Goal: Check status

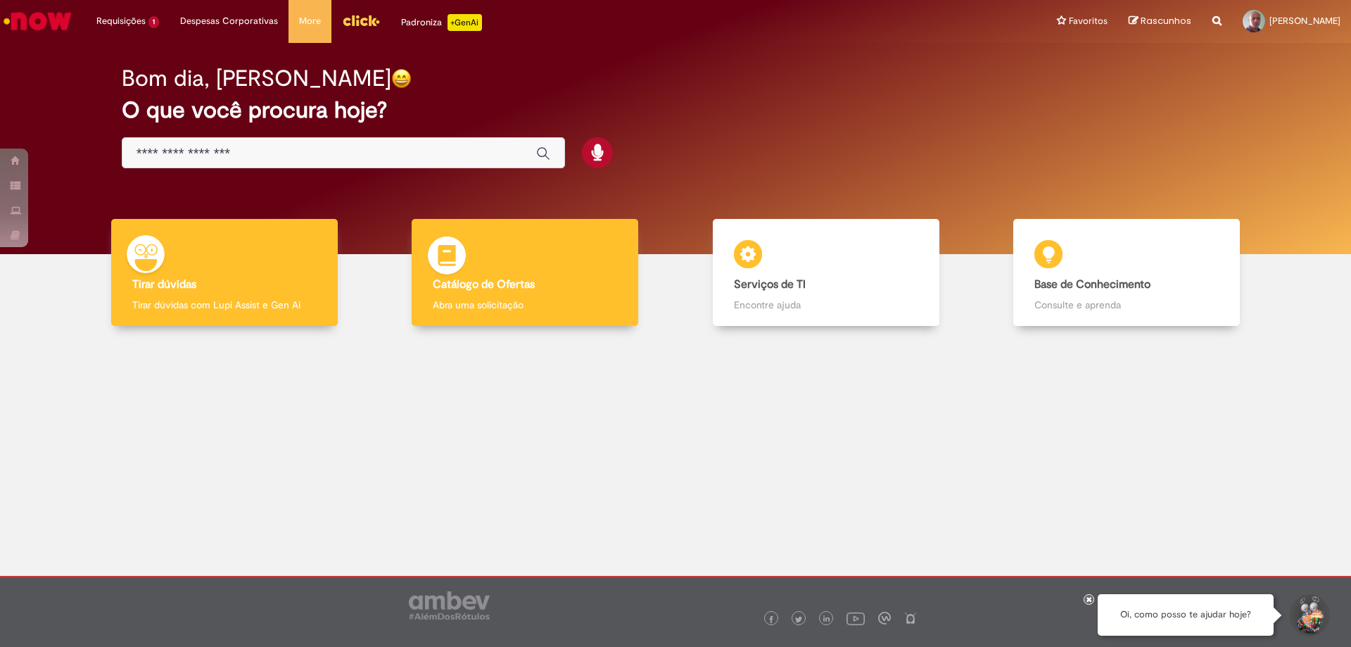
click at [543, 292] on div "Catálogo de Ofertas Catálogo de Ofertas Abra uma solicitação" at bounding box center [525, 273] width 227 height 108
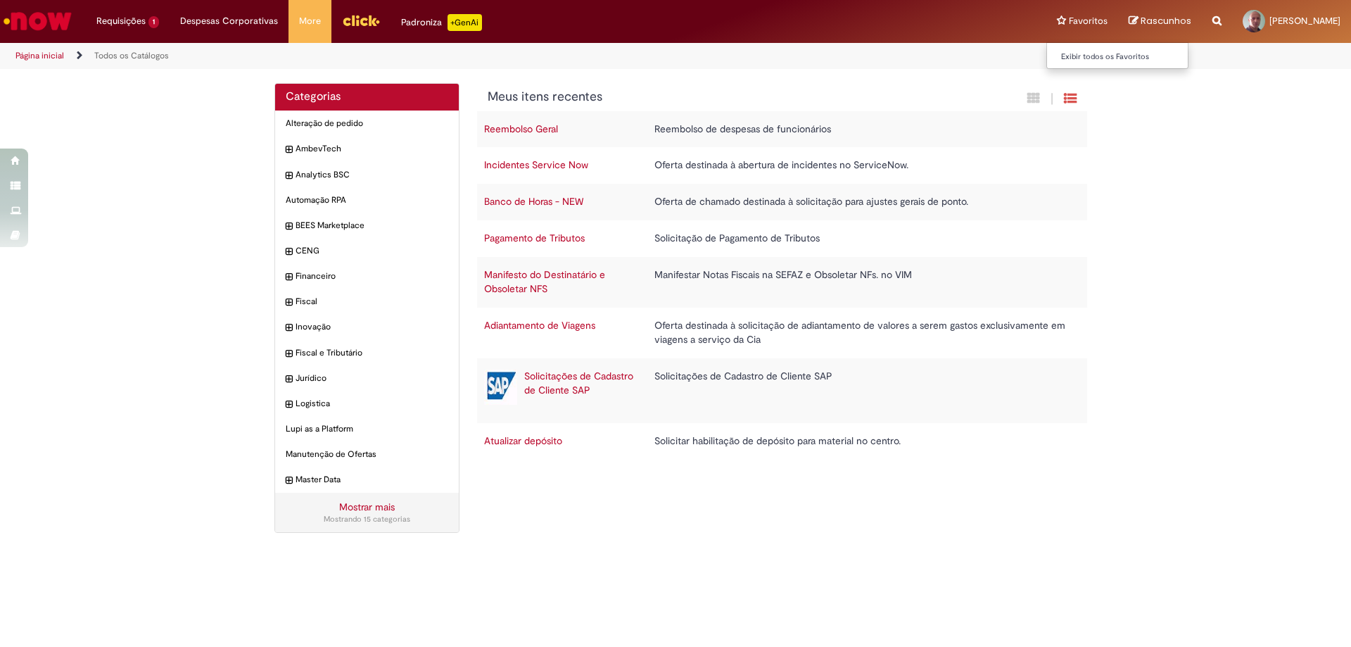
click at [1047, 23] on li "Favoritos Exibir todos os Favoritos" at bounding box center [1083, 21] width 72 height 42
click at [1047, 57] on link "Exibir todos os Favoritos" at bounding box center [1124, 56] width 155 height 15
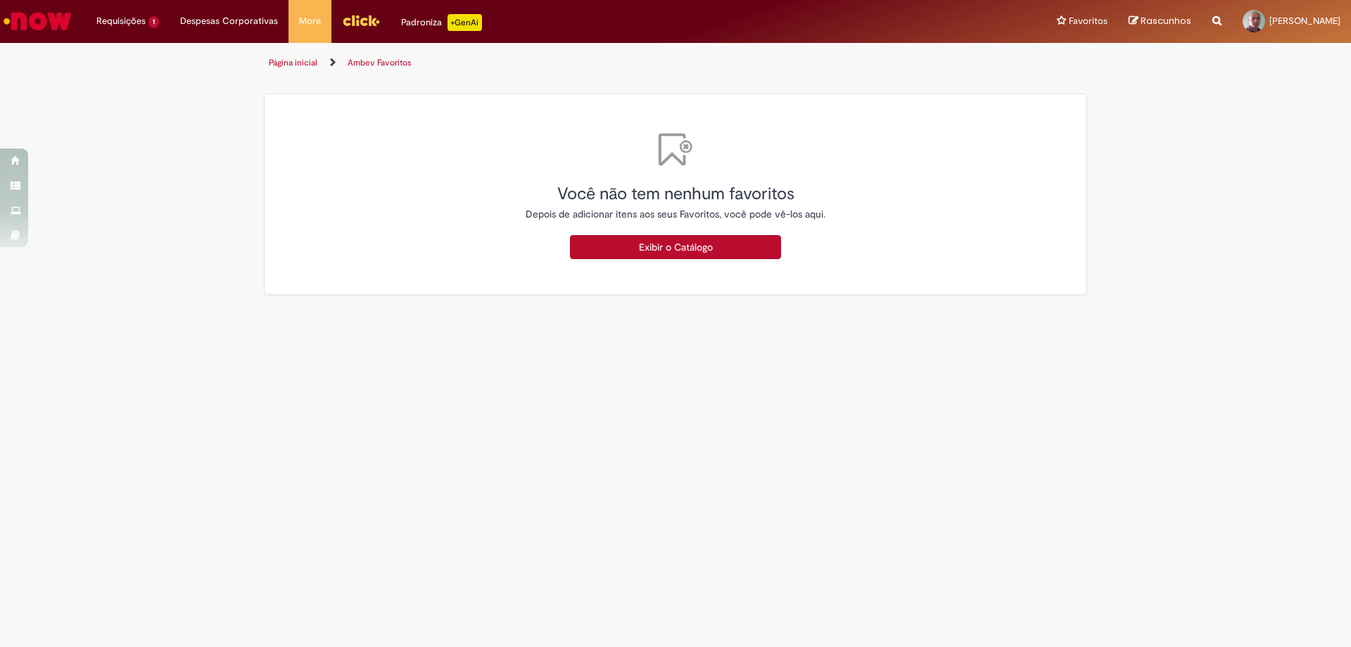
click at [286, 60] on link "Página inicial" at bounding box center [293, 62] width 49 height 11
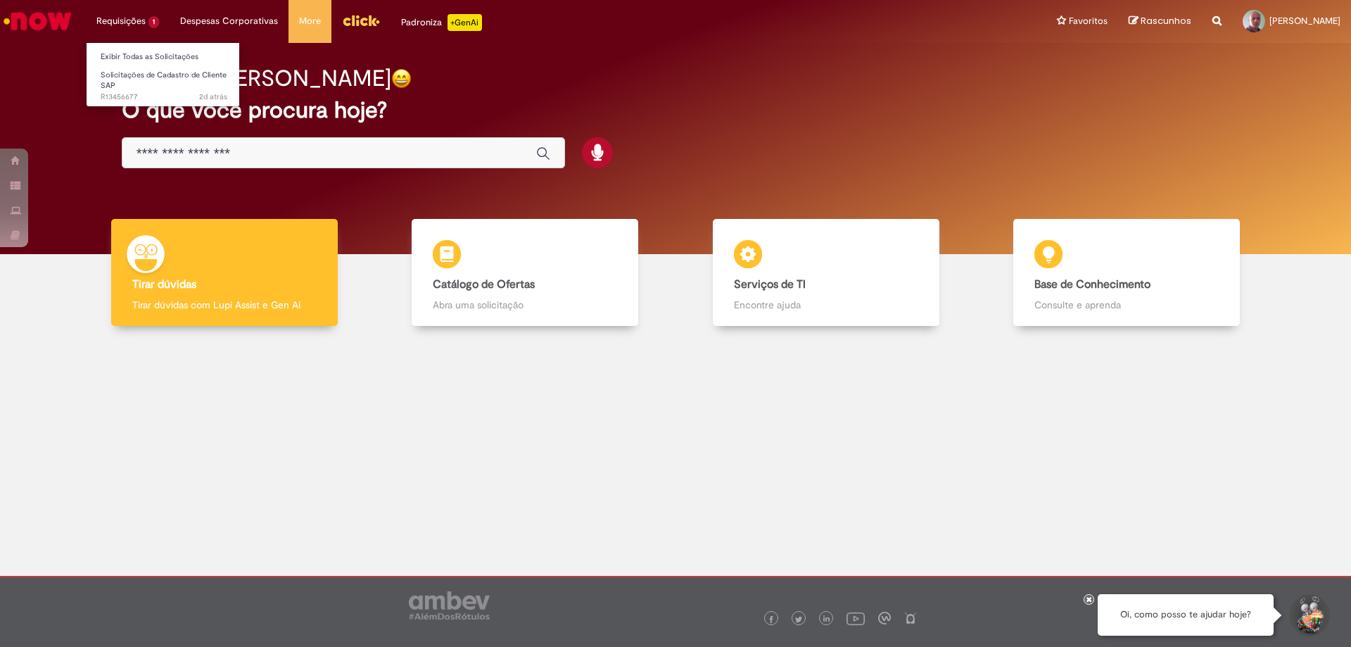
click at [129, 23] on li "Requisições 1 Exibir Todas as Solicitações Solicitações de Cadastro de Cliente …" at bounding box center [128, 21] width 84 height 42
click at [128, 54] on link "Exibir Todas as Solicitações" at bounding box center [164, 56] width 155 height 15
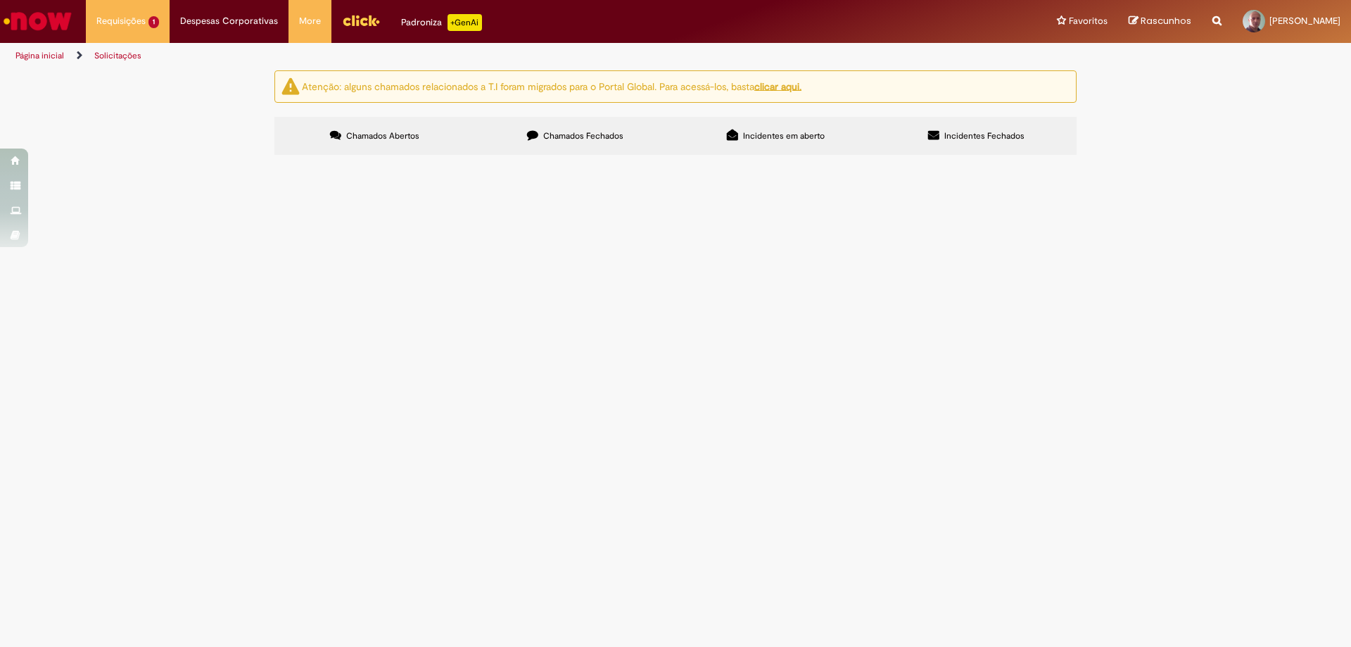
click at [0, 0] on span "CRIAR PERFIL PARA O FORNECEDOR (SAP) 10281214, PARA EMISSÃO DE NOTA FISCAL DE R…" at bounding box center [0, 0] width 0 height 0
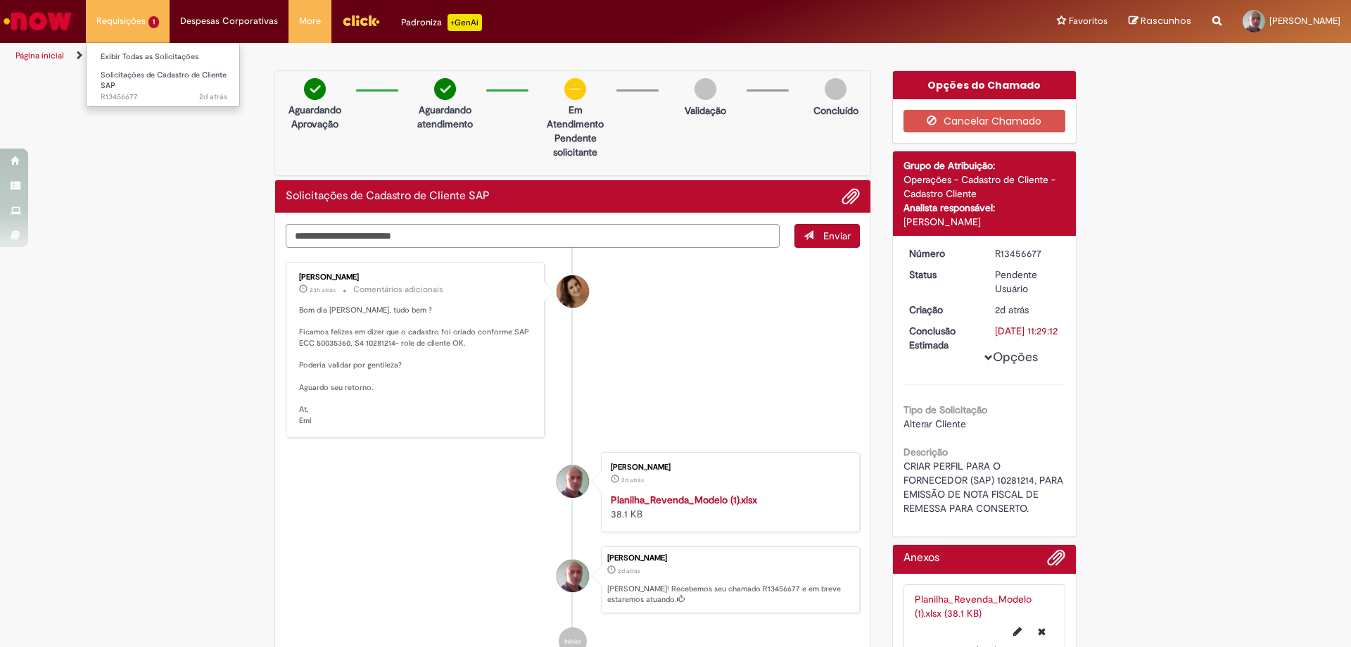
click at [140, 21] on li "Requisições 1 Exibir Todas as Solicitações Solicitações de Cadastro de Cliente …" at bounding box center [128, 21] width 84 height 42
click at [151, 56] on link "Exibir Todas as Solicitações" at bounding box center [164, 56] width 155 height 15
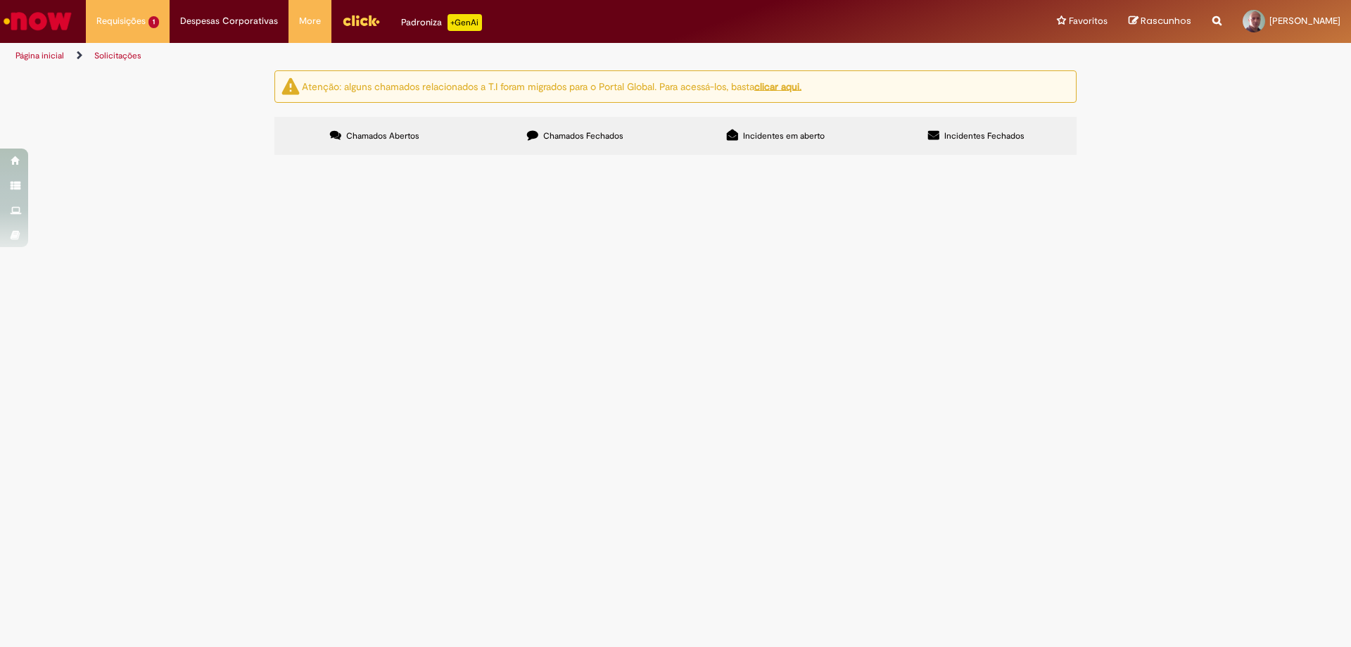
click at [788, 134] on span "Incidentes em aberto" at bounding box center [784, 135] width 82 height 11
click at [609, 134] on span "Chamados Fechados" at bounding box center [583, 135] width 80 height 11
click at [34, 52] on link "Página inicial" at bounding box center [39, 55] width 49 height 11
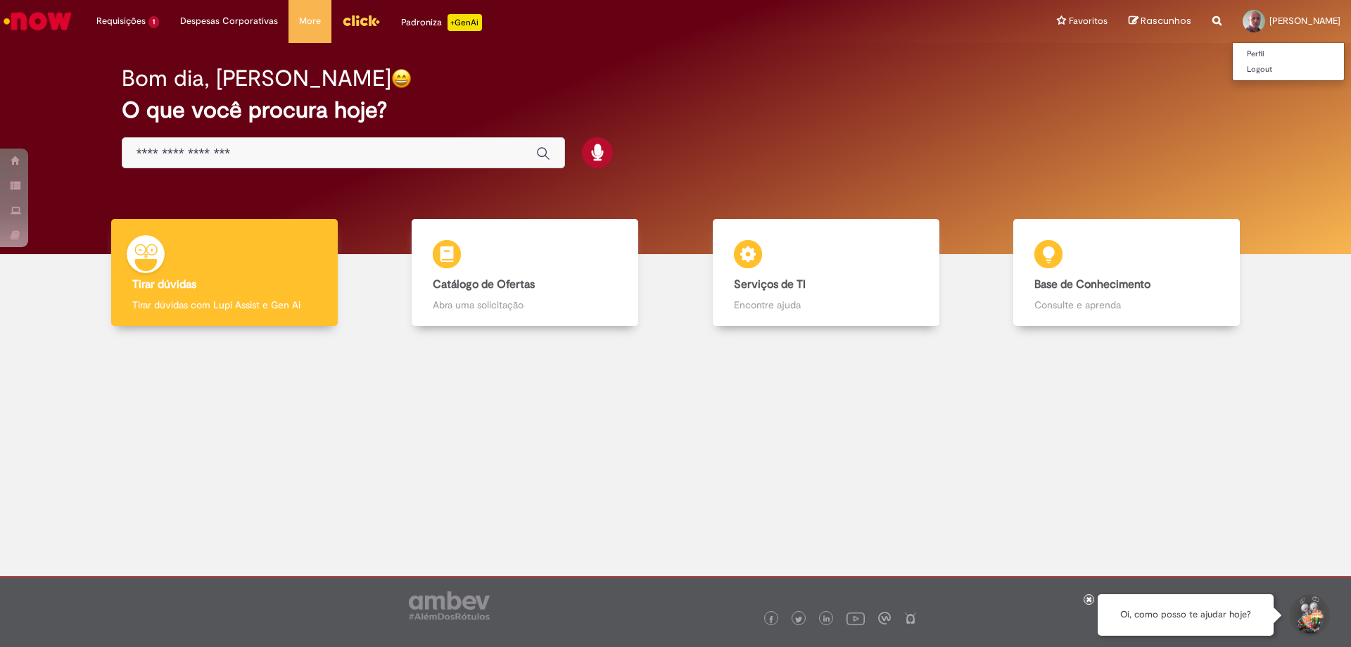
click at [1270, 19] on span "[PERSON_NAME]" at bounding box center [1305, 21] width 71 height 12
click at [1246, 110] on div "Bom dia, [PERSON_NAME] O que você procura hoje?" at bounding box center [676, 118] width 1158 height 120
